Goal: Task Accomplishment & Management: Use online tool/utility

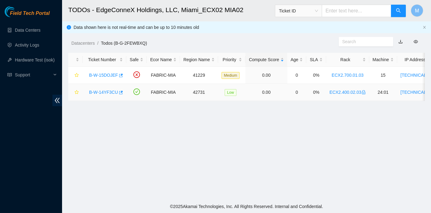
click at [105, 91] on link "B-W-14YF3CU" at bounding box center [103, 92] width 29 height 5
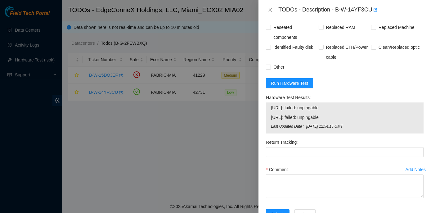
scroll to position [508, 0]
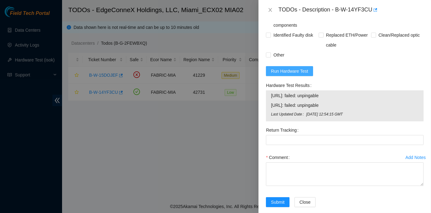
click at [287, 74] on span "Run Hardware Test" at bounding box center [289, 71] width 37 height 7
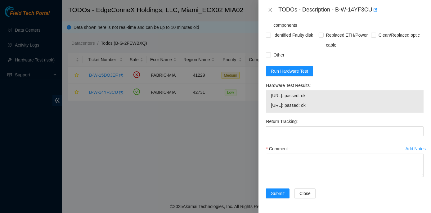
drag, startPoint x: 264, startPoint y: 91, endPoint x: 330, endPoint y: 115, distance: 70.1
click at [330, 115] on div "Hardware Test Results [URL]: passed: ok [URL]: passed: ok" at bounding box center [344, 98] width 163 height 36
copy div "Hardware Test Results [URL]: passed: ok [URL]: passed: ok"
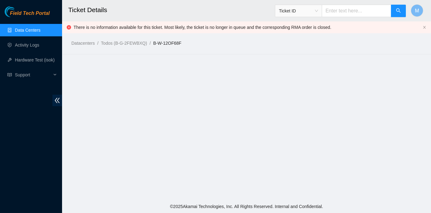
click at [30, 29] on link "Data Centers" at bounding box center [27, 30] width 25 height 5
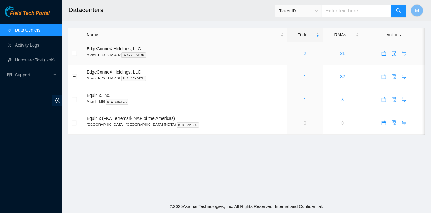
click at [304, 53] on link "2" at bounding box center [305, 53] width 2 height 5
